Goal: Check status: Check status

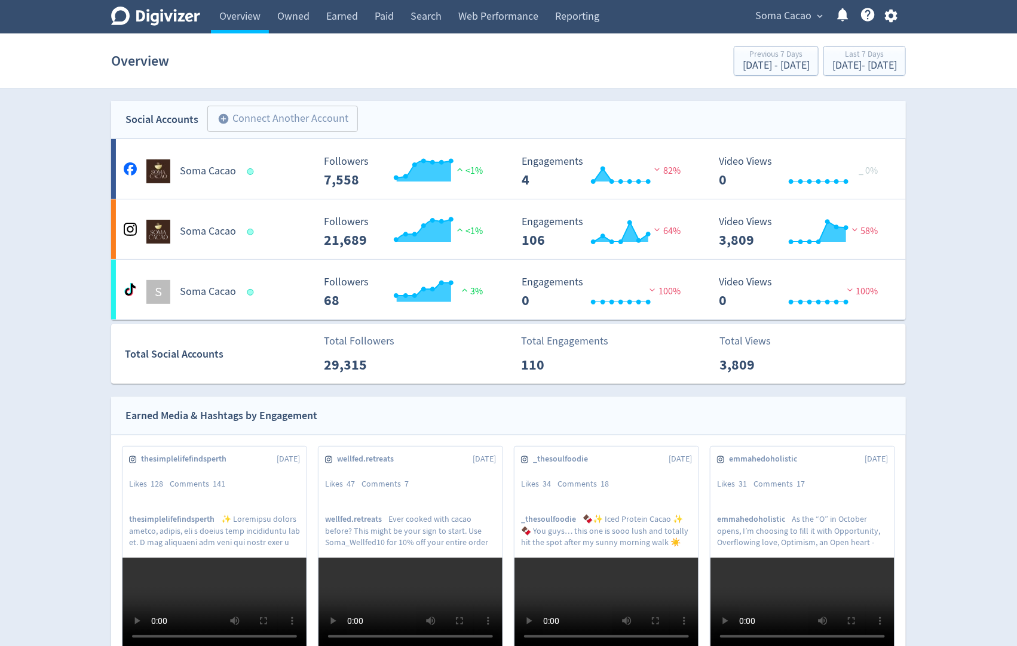
click at [799, 21] on span "Soma Cacao" at bounding box center [783, 16] width 56 height 19
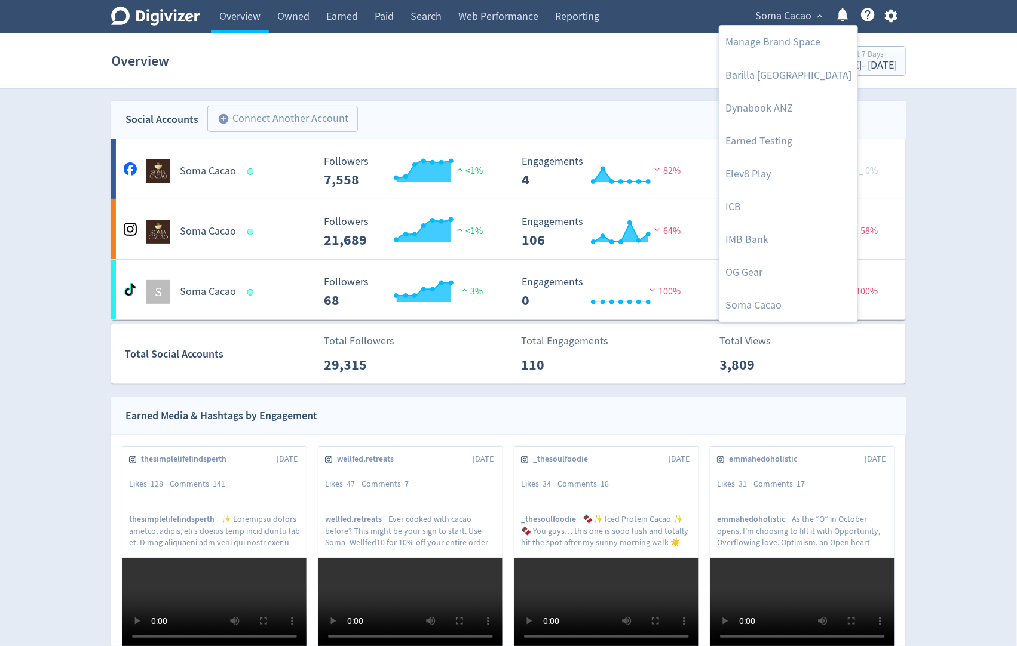
click at [799, 21] on div at bounding box center [508, 323] width 1017 height 646
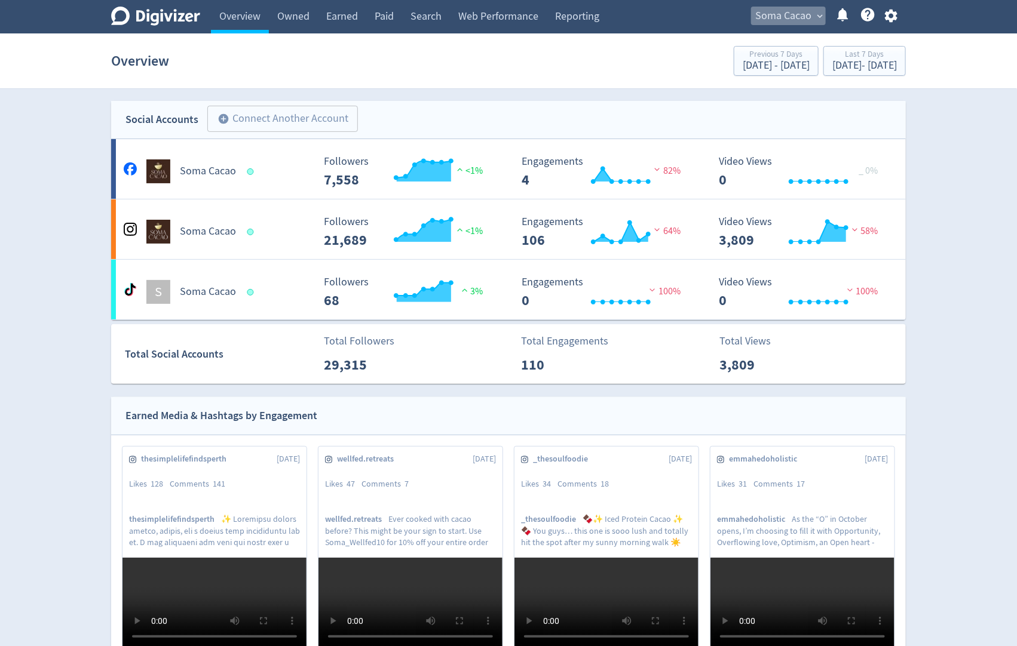
click at [793, 22] on span "Soma Cacao" at bounding box center [783, 16] width 56 height 19
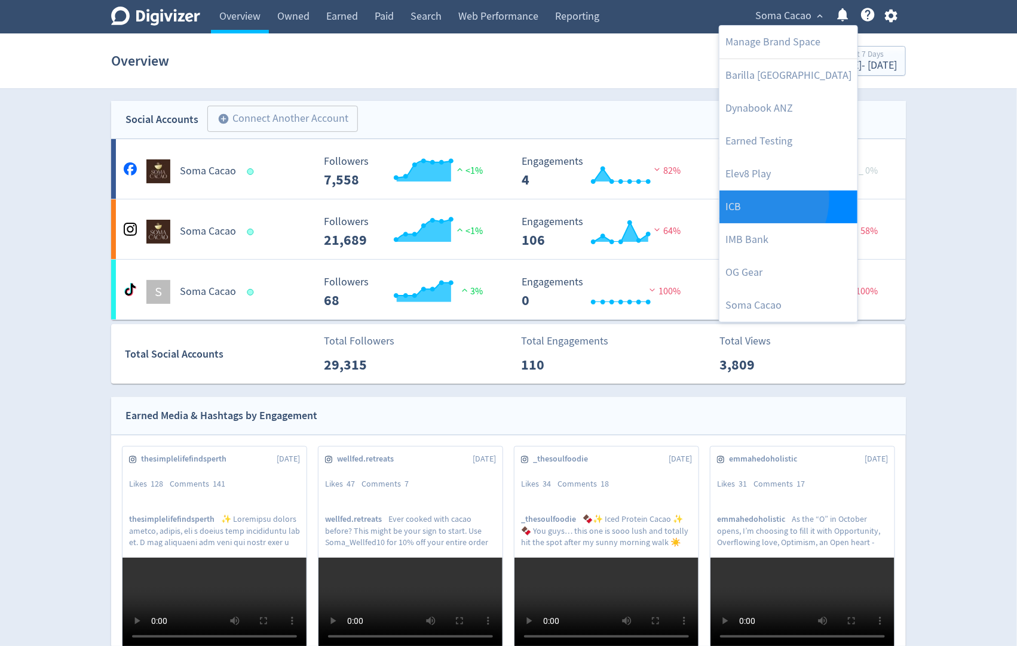
click at [746, 198] on link "ICB" at bounding box center [788, 207] width 138 height 33
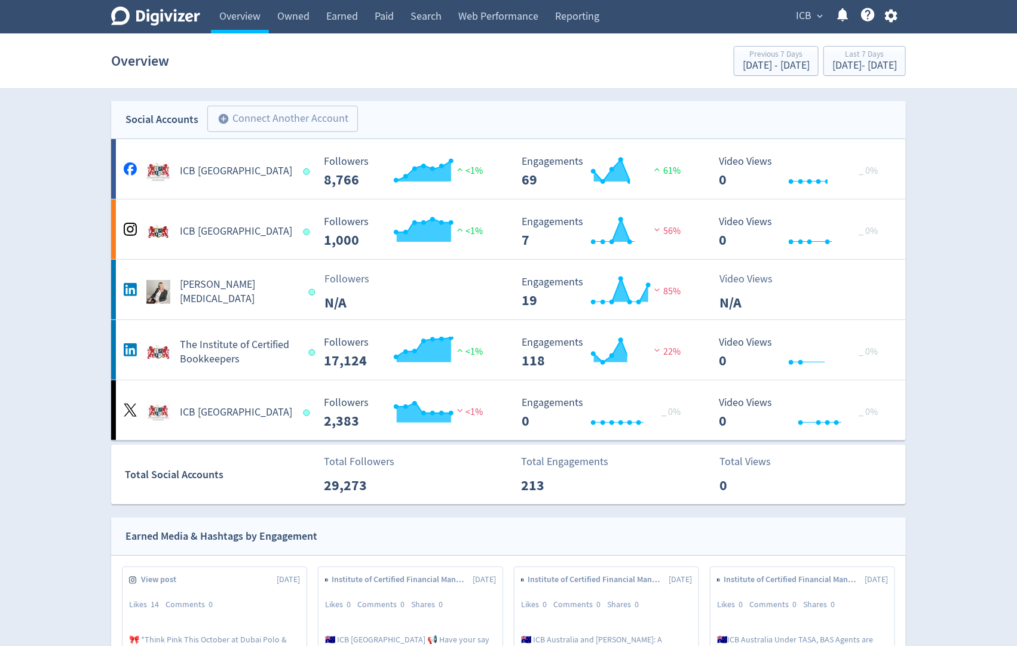
click at [491, 87] on section "Overview Previous 7 Days [DATE] - [DATE] Last 7 Days [DATE] - [DATE]" at bounding box center [508, 61] width 1017 height 56
click at [813, 8] on button "ICB expand_more" at bounding box center [809, 16] width 34 height 19
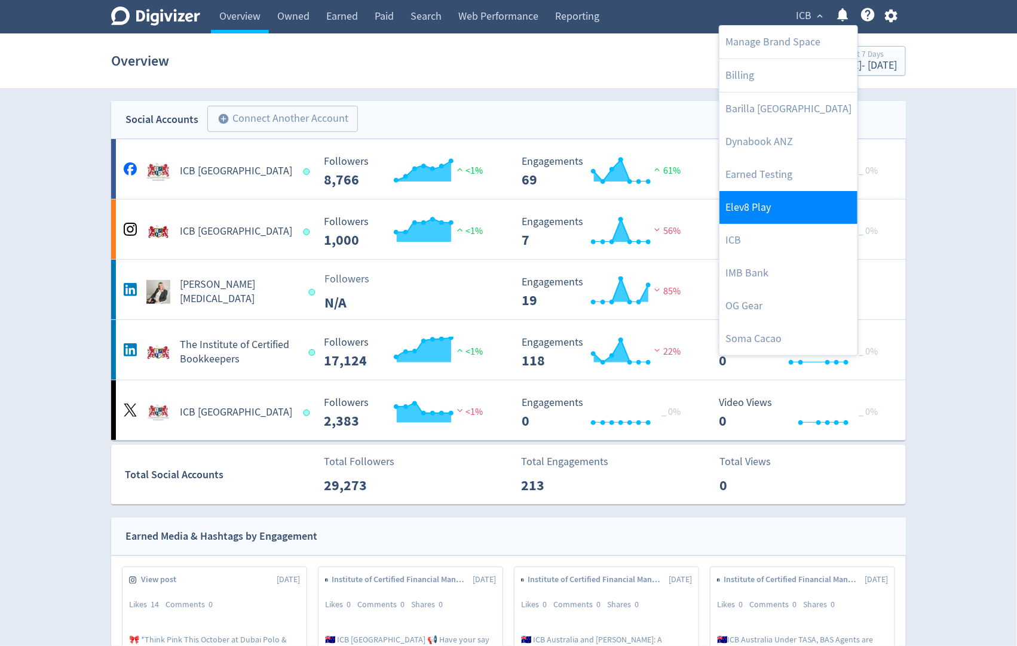
click at [775, 203] on link "Elev8 Play" at bounding box center [788, 207] width 138 height 33
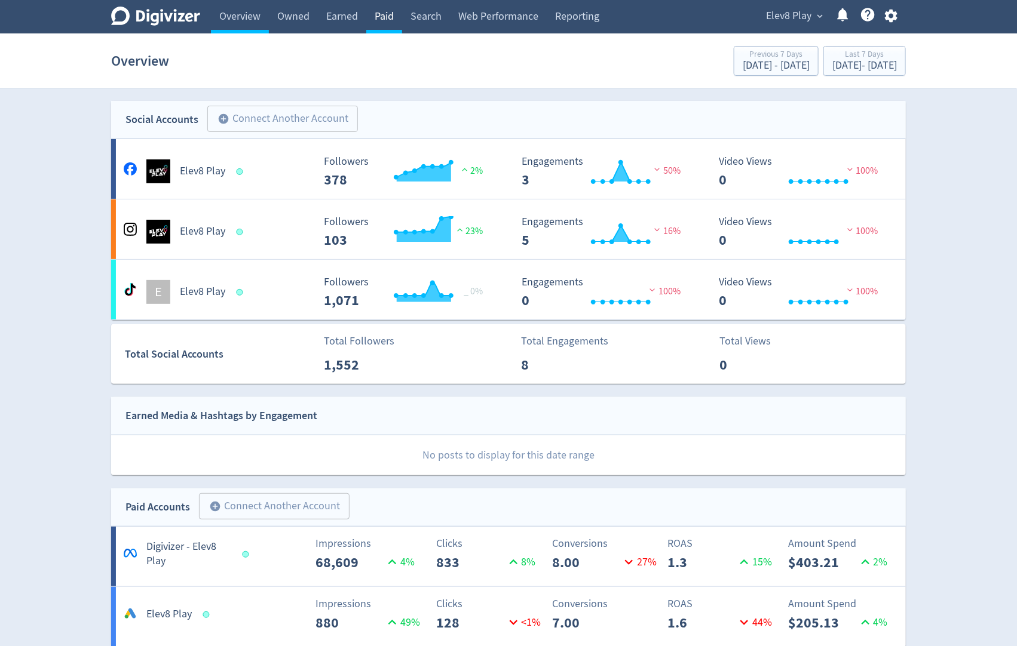
click at [395, 13] on link "Paid" at bounding box center [384, 16] width 36 height 33
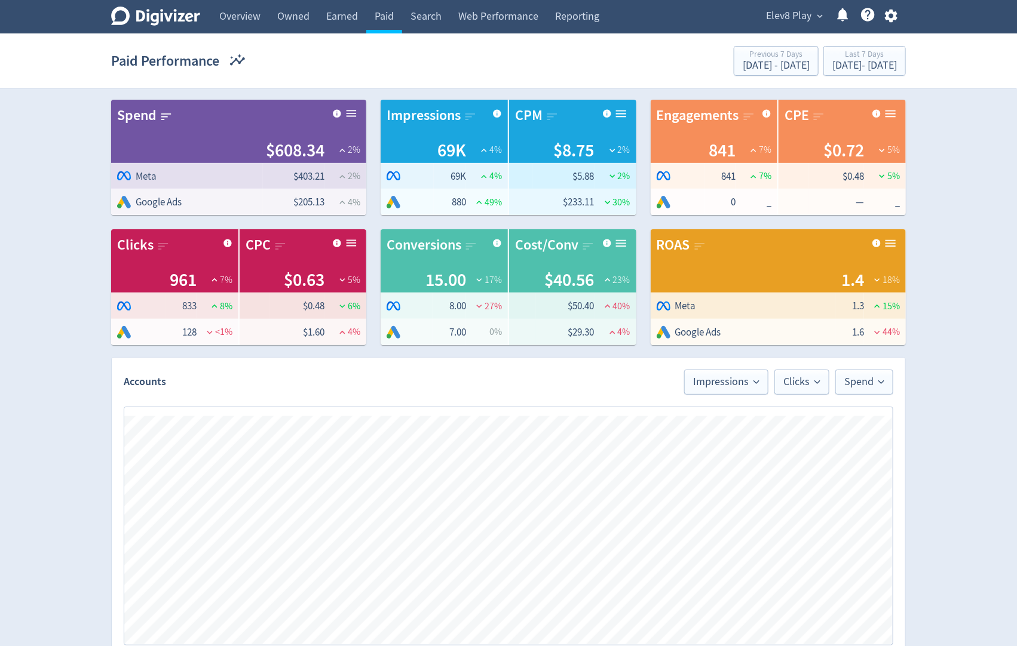
click at [769, 16] on span "Elev8 Play" at bounding box center [788, 16] width 45 height 19
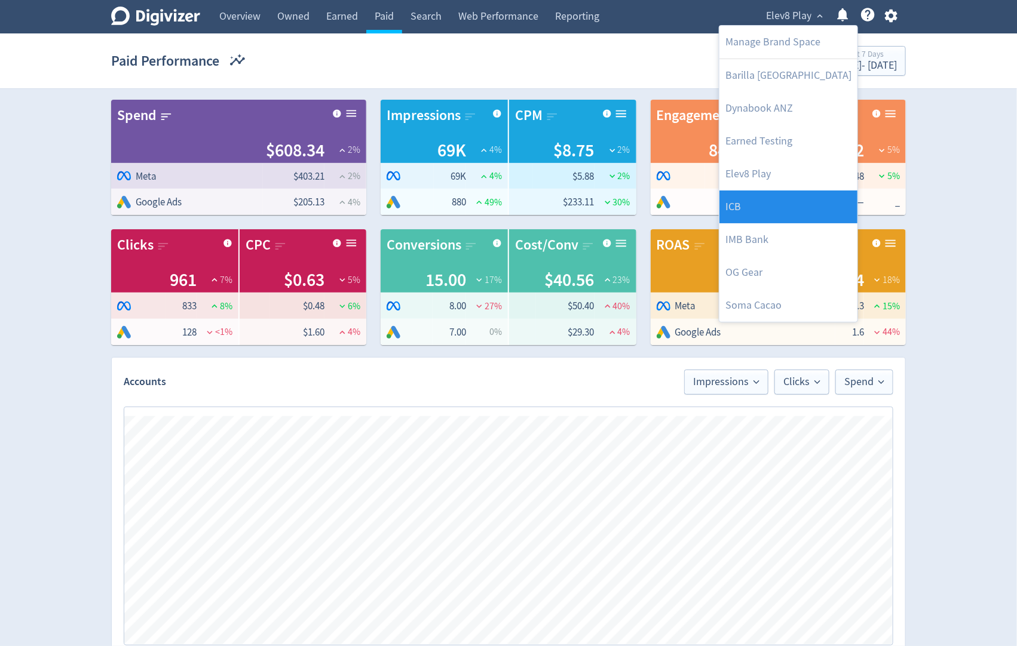
click at [794, 215] on link "ICB" at bounding box center [788, 207] width 138 height 33
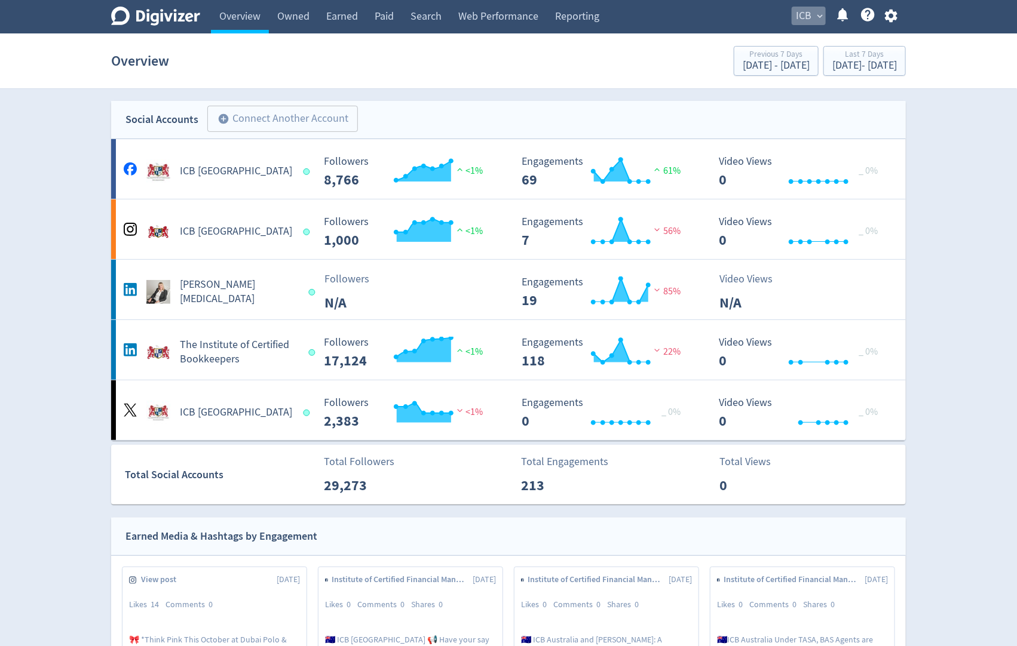
click at [806, 13] on span "ICB" at bounding box center [804, 16] width 16 height 19
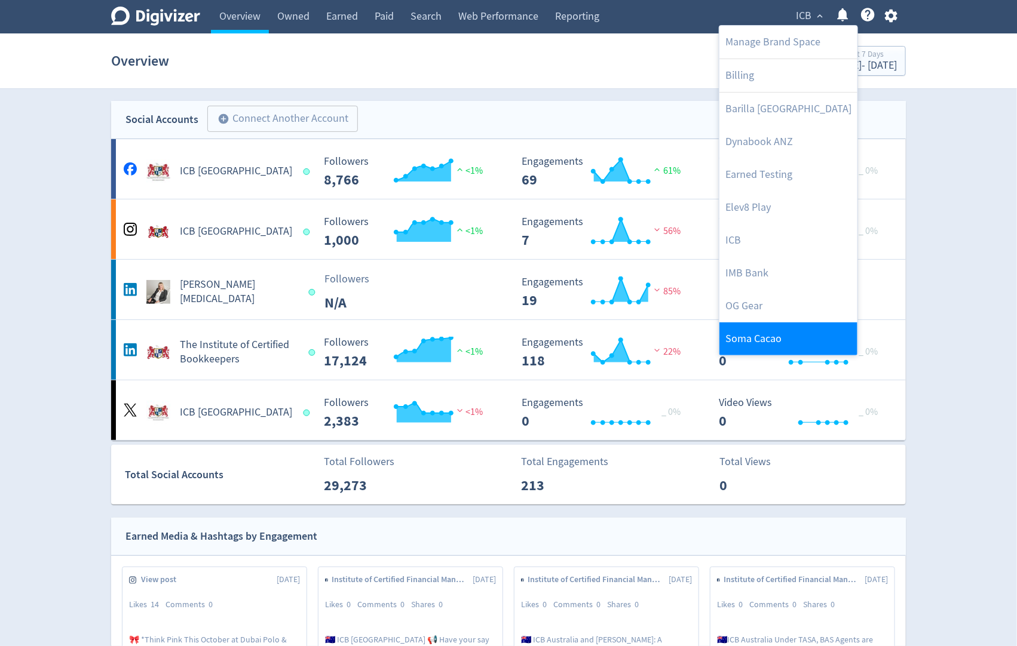
click at [737, 333] on link "Soma Cacao" at bounding box center [788, 339] width 138 height 33
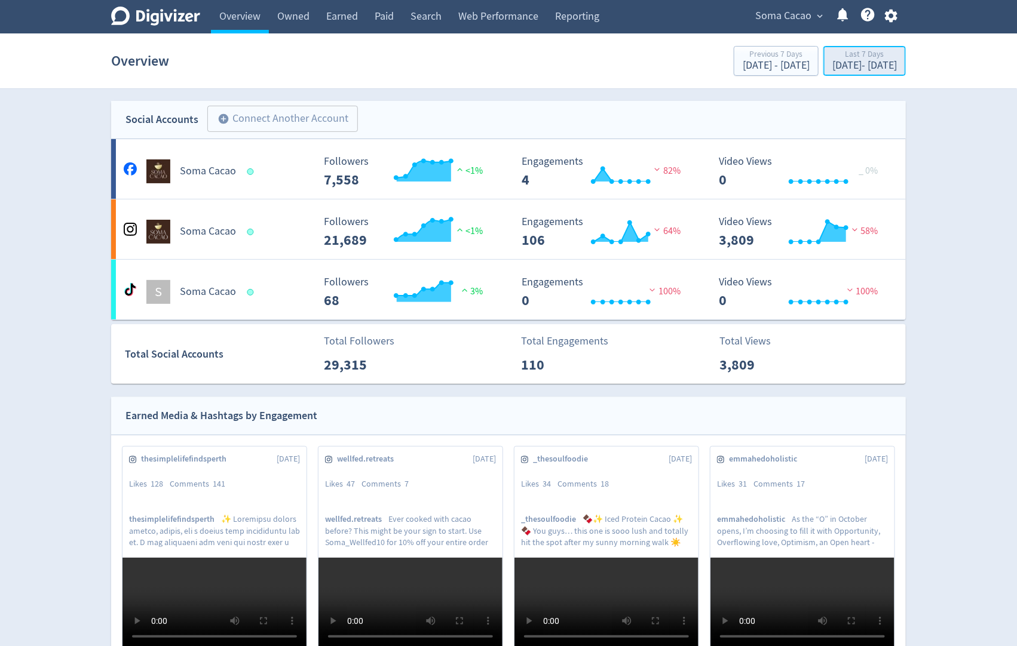
click at [832, 51] on div "Last 7 Days" at bounding box center [864, 55] width 65 height 10
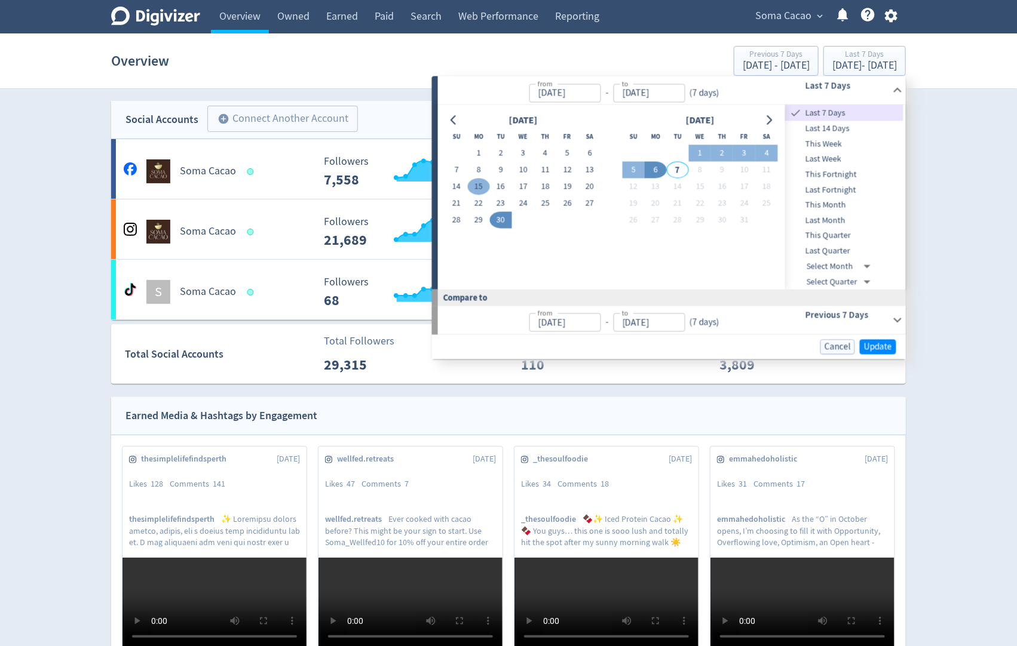
click at [483, 181] on button "15" at bounding box center [479, 187] width 22 height 17
type input "[DATE]"
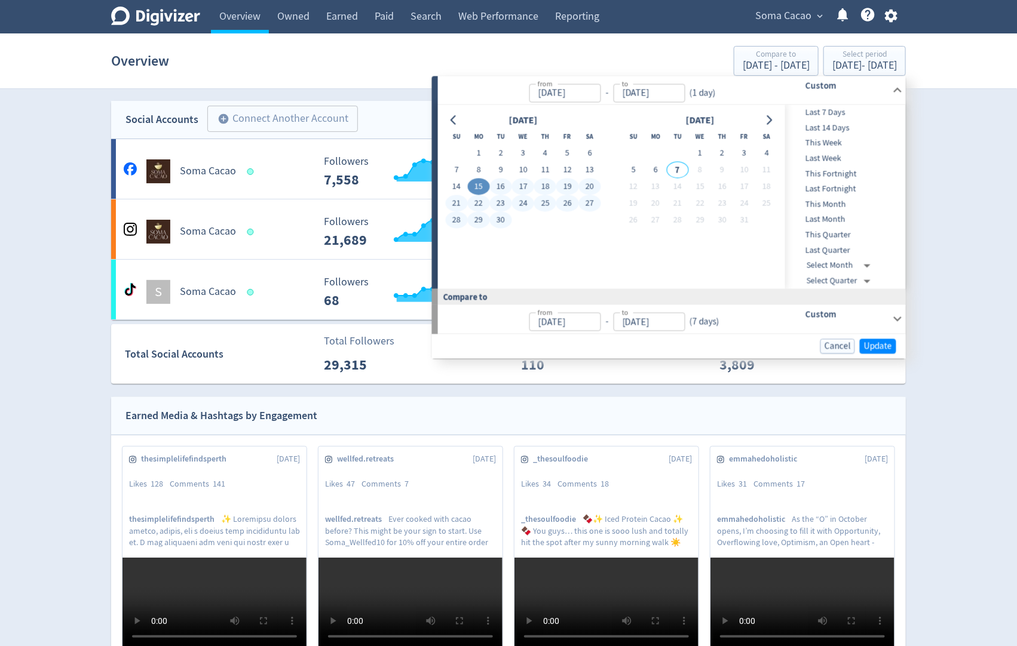
click at [499, 225] on button "30" at bounding box center [501, 220] width 22 height 17
type input "[DATE]"
click at [887, 347] on span "Update" at bounding box center [878, 346] width 28 height 9
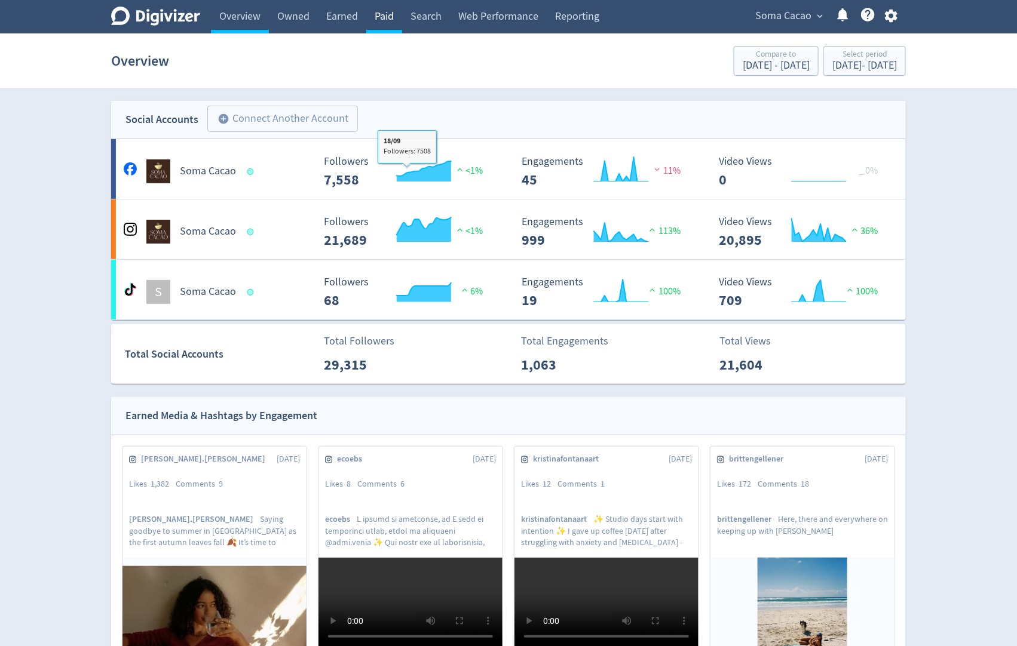
click at [376, 6] on link "Paid" at bounding box center [384, 16] width 36 height 33
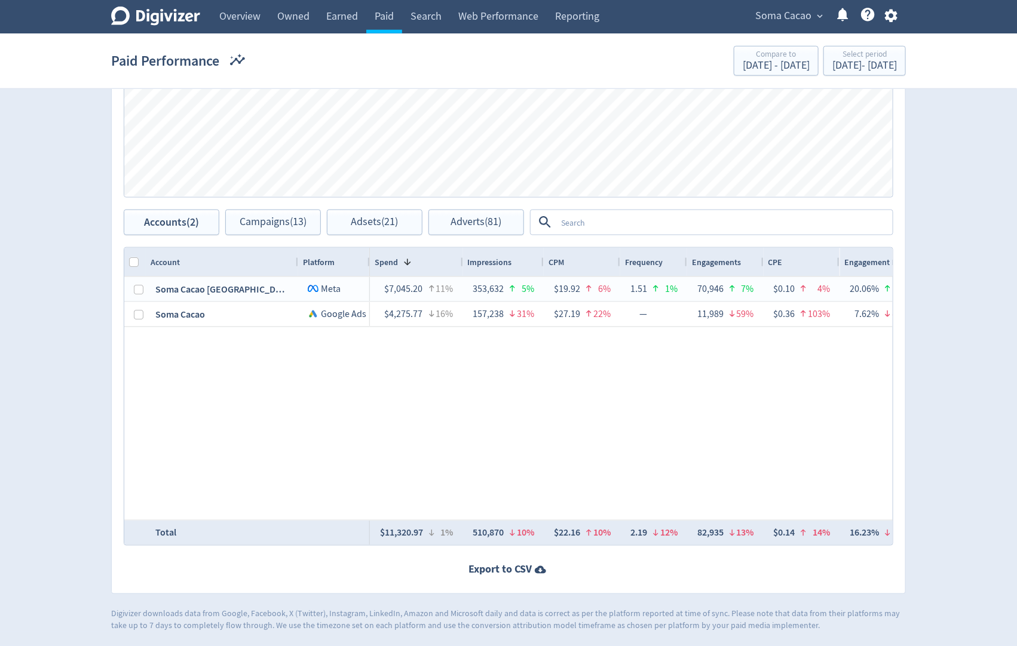
scroll to position [501, 0]
